Goal: Task Accomplishment & Management: Use online tool/utility

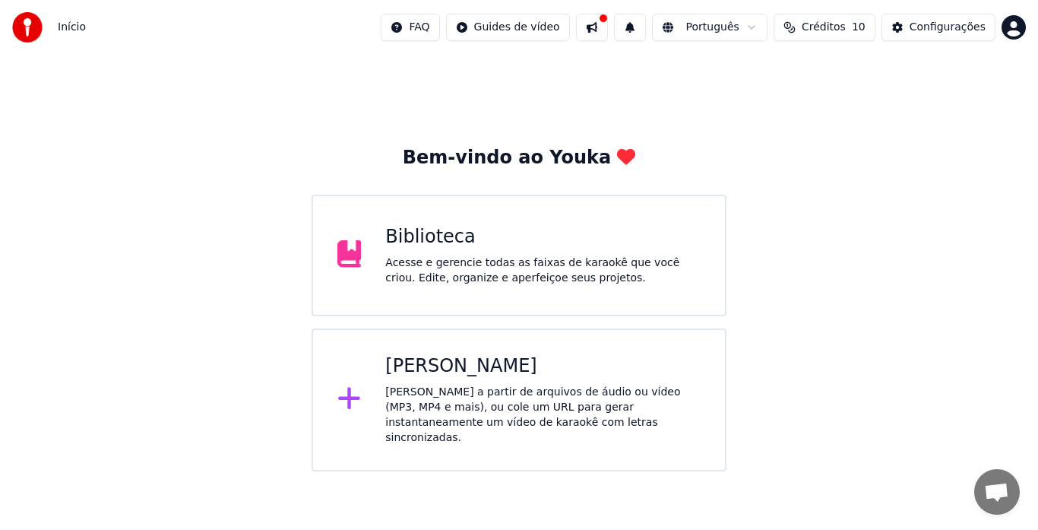
click at [478, 376] on div "[PERSON_NAME]" at bounding box center [542, 366] width 315 height 24
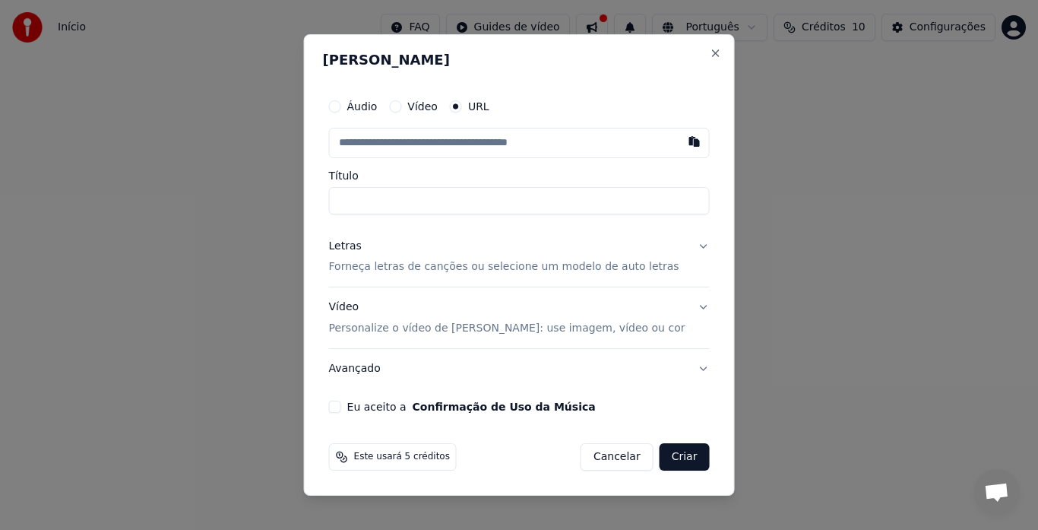
click at [401, 106] on button "Vídeo" at bounding box center [395, 106] width 12 height 12
click at [416, 141] on div "Escolher arquivo" at bounding box center [386, 142] width 113 height 27
click at [341, 107] on button "Áudio" at bounding box center [335, 107] width 12 height 12
click at [409, 137] on div "Escolher arquivo" at bounding box center [386, 142] width 113 height 27
type input "**********"
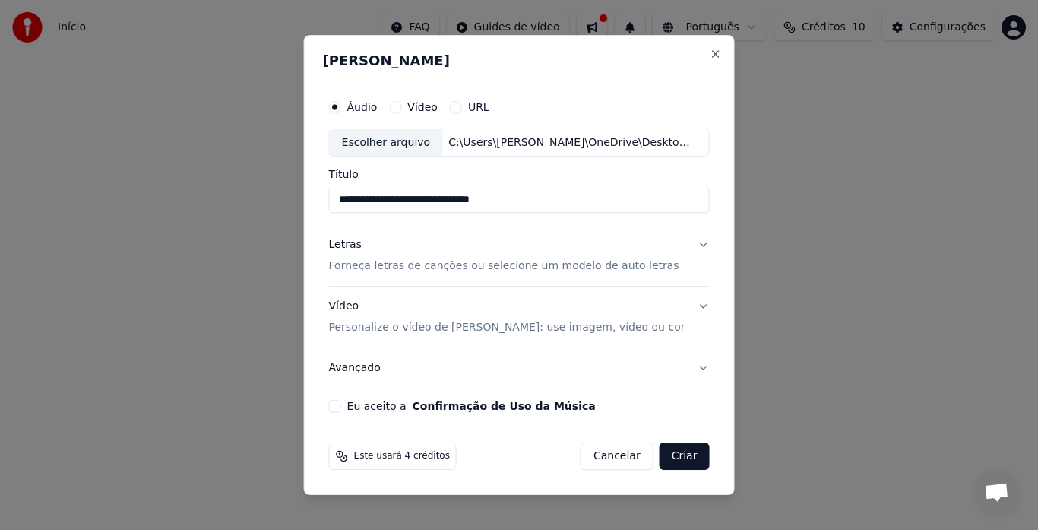
drag, startPoint x: 683, startPoint y: 231, endPoint x: 691, endPoint y: 246, distance: 17.0
click at [691, 246] on button "Letras Forneça letras de canções ou selecione um modelo de auto letras" at bounding box center [519, 256] width 381 height 61
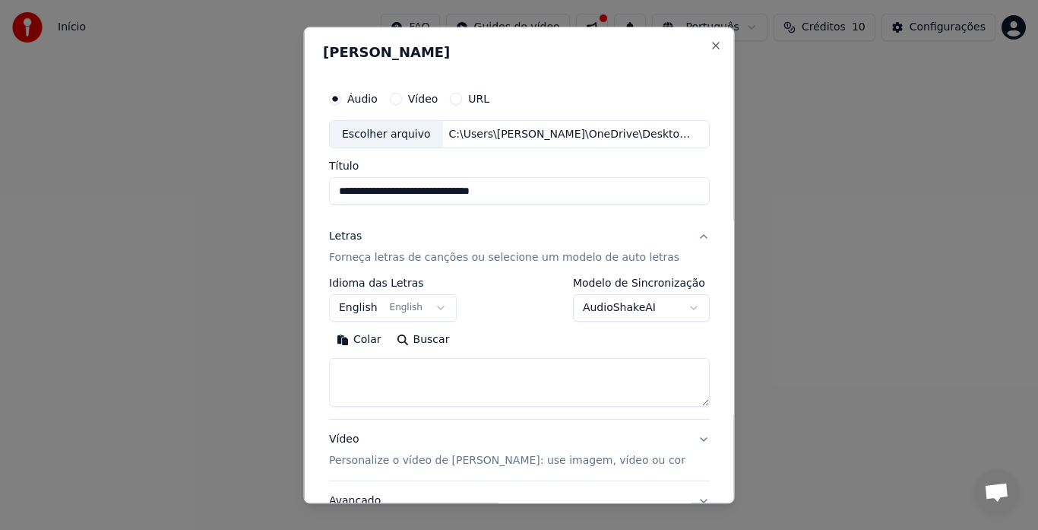
click at [689, 236] on button "Letras Forneça letras de canções ou selecione um modelo de auto letras" at bounding box center [519, 247] width 381 height 61
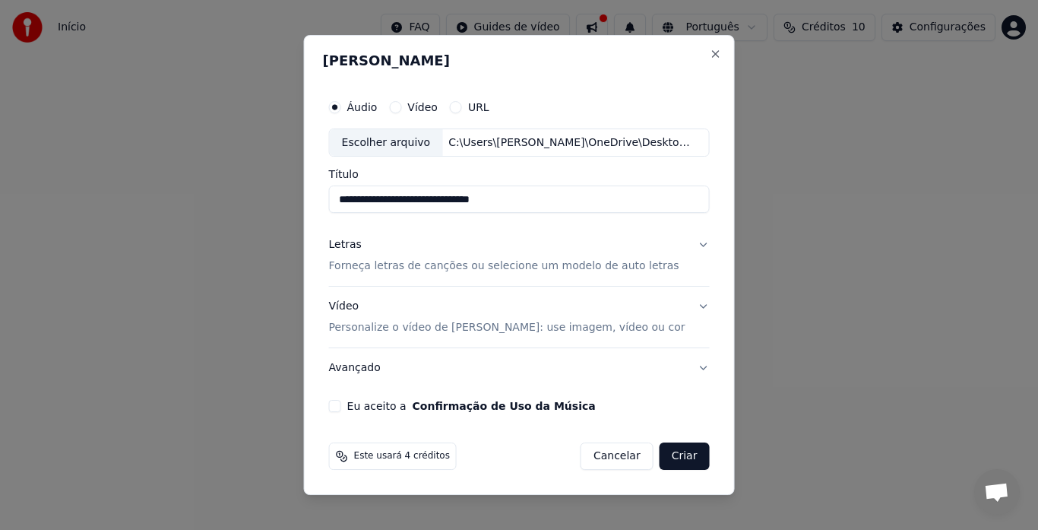
click at [693, 244] on button "Letras Forneça letras de canções ou selecione um modelo de auto letras" at bounding box center [519, 256] width 381 height 61
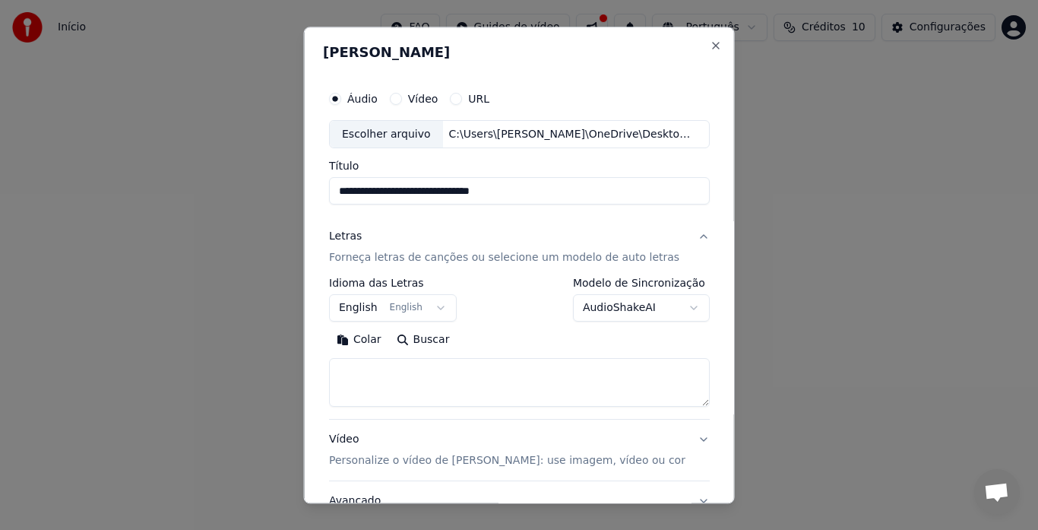
click at [438, 307] on button "English English" at bounding box center [393, 308] width 128 height 27
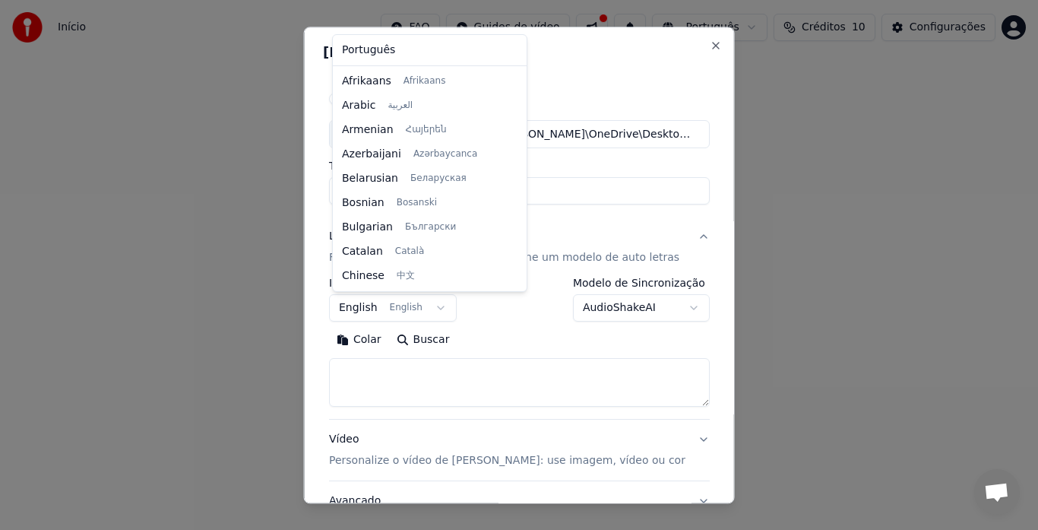
scroll to position [122, 0]
select select "**"
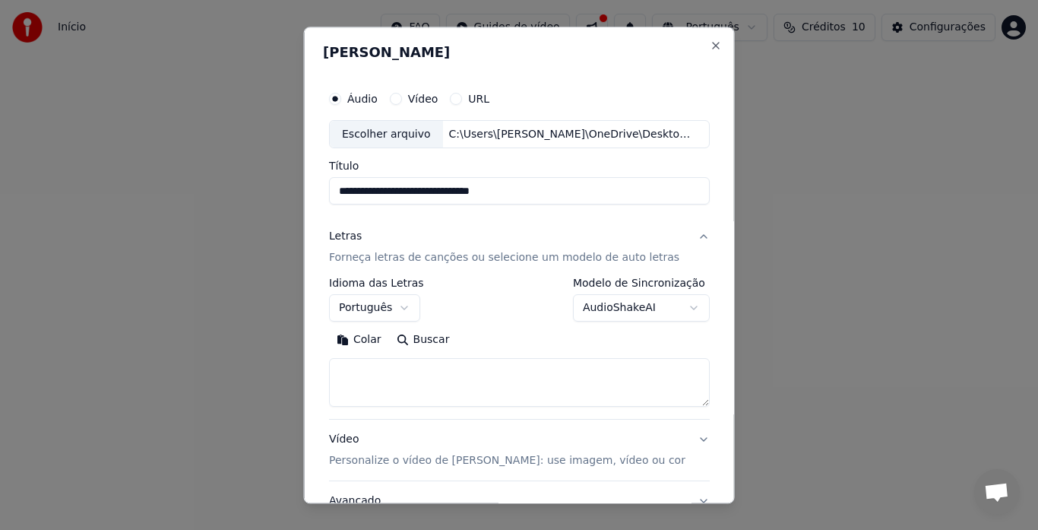
click at [404, 253] on p "Forneça letras de canções ou selecione um modelo de auto letras" at bounding box center [504, 258] width 350 height 15
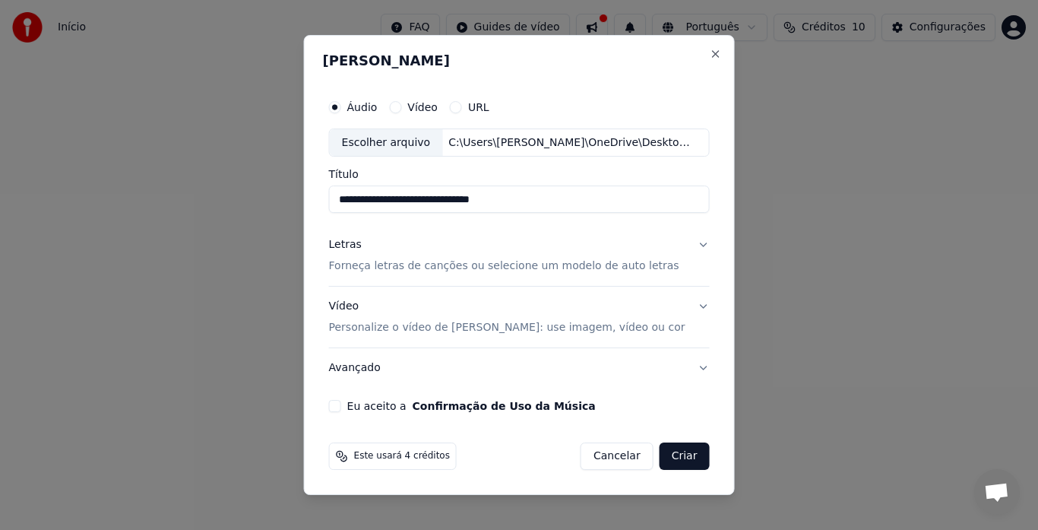
click at [406, 261] on p "Forneça letras de canções ou selecione um modelo de auto letras" at bounding box center [504, 266] width 350 height 15
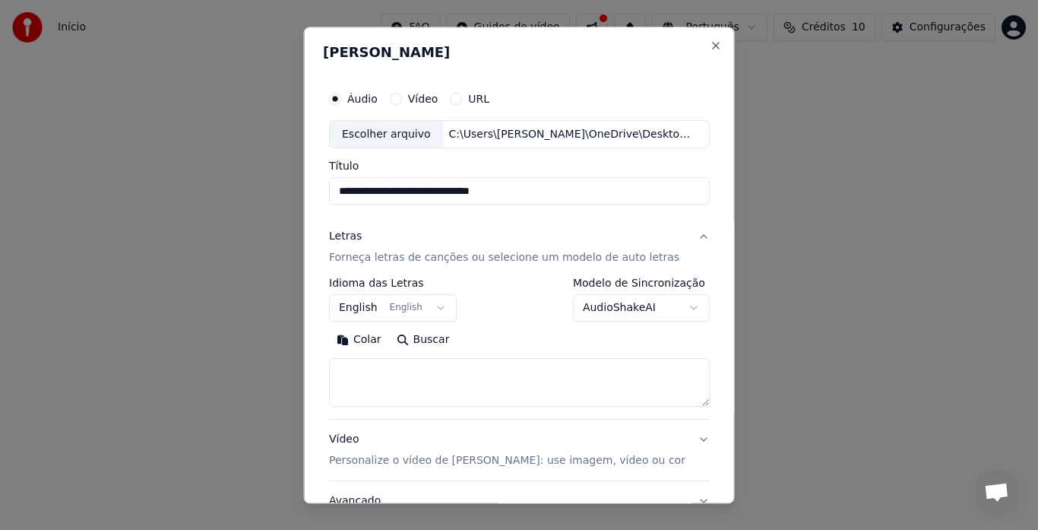
click at [479, 375] on textarea at bounding box center [519, 383] width 381 height 49
click at [671, 312] on body "**********" at bounding box center [519, 235] width 1038 height 471
click at [709, 43] on button "Close" at bounding box center [715, 46] width 12 height 12
